Goal: Task Accomplishment & Management: Complete application form

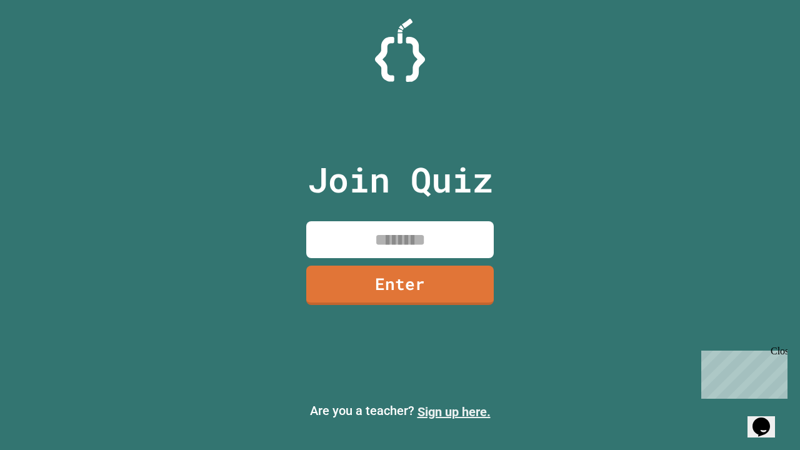
click at [454, 412] on link "Sign up here." at bounding box center [454, 412] width 73 height 15
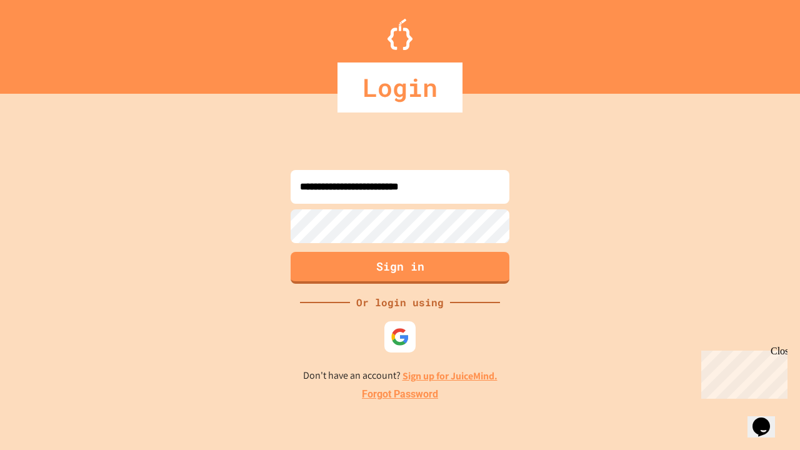
type input "**********"
